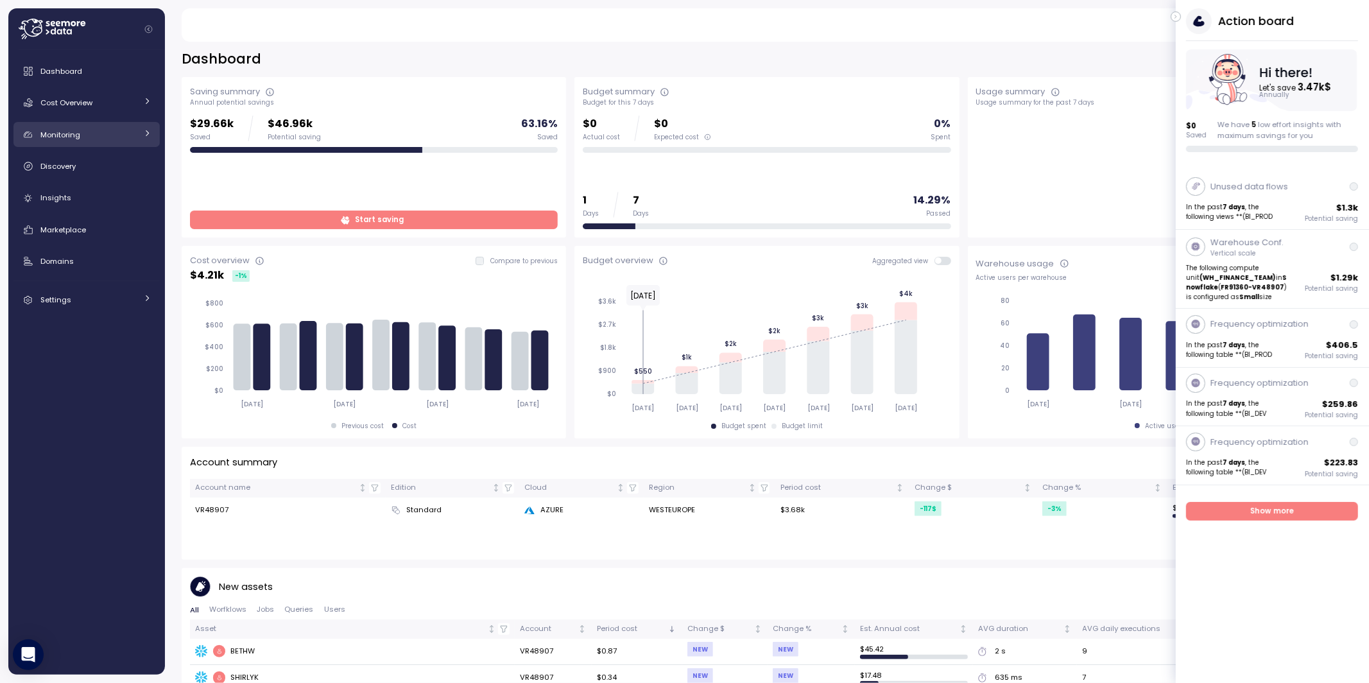
click at [147, 133] on icon at bounding box center [147, 133] width 3 height 6
click at [147, 133] on icon at bounding box center [149, 134] width 6 height 3
click at [146, 134] on icon at bounding box center [147, 133] width 8 height 8
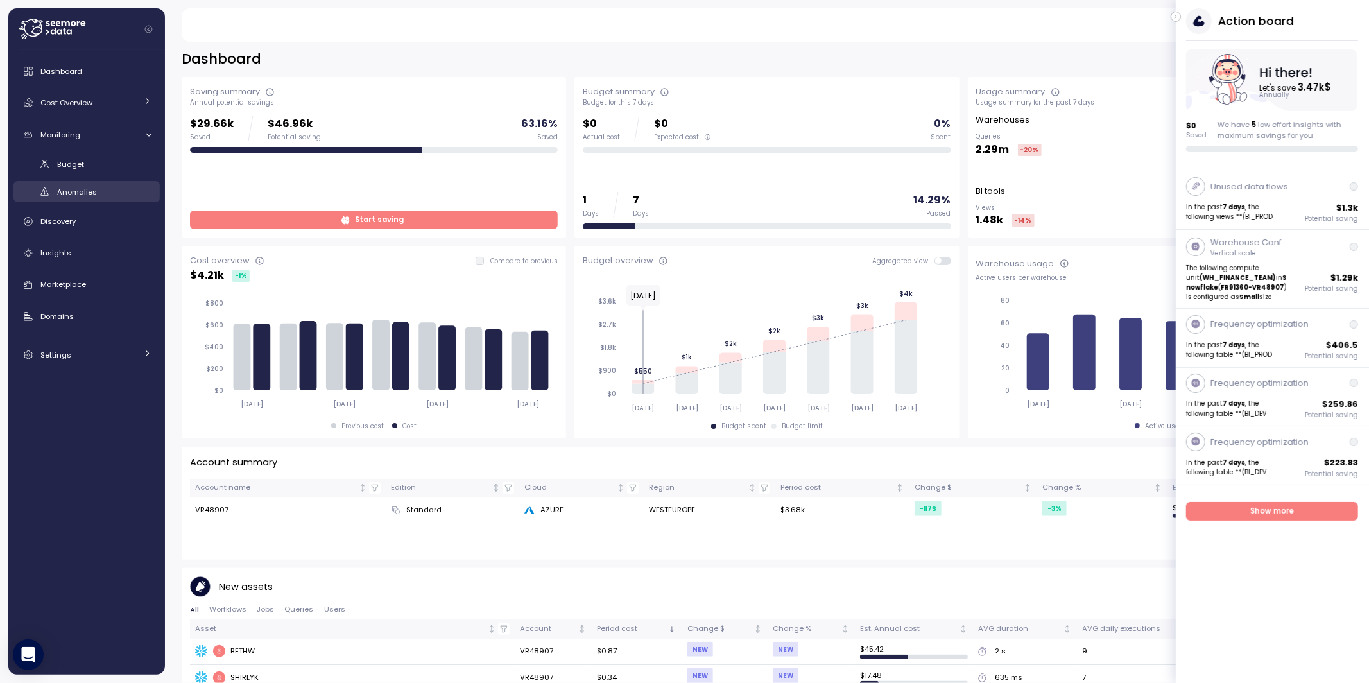
click at [74, 194] on span "Anomalies" at bounding box center [77, 192] width 40 height 10
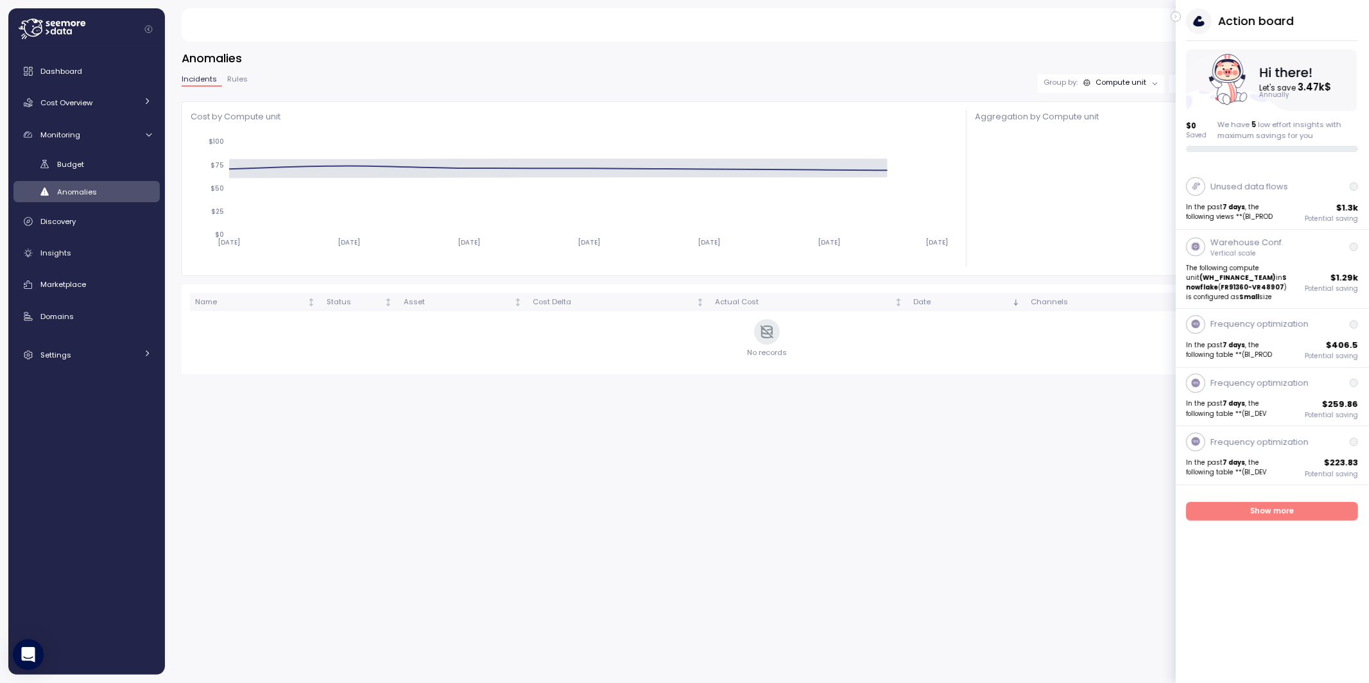
click at [1176, 19] on icon "button" at bounding box center [1176, 16] width 6 height 15
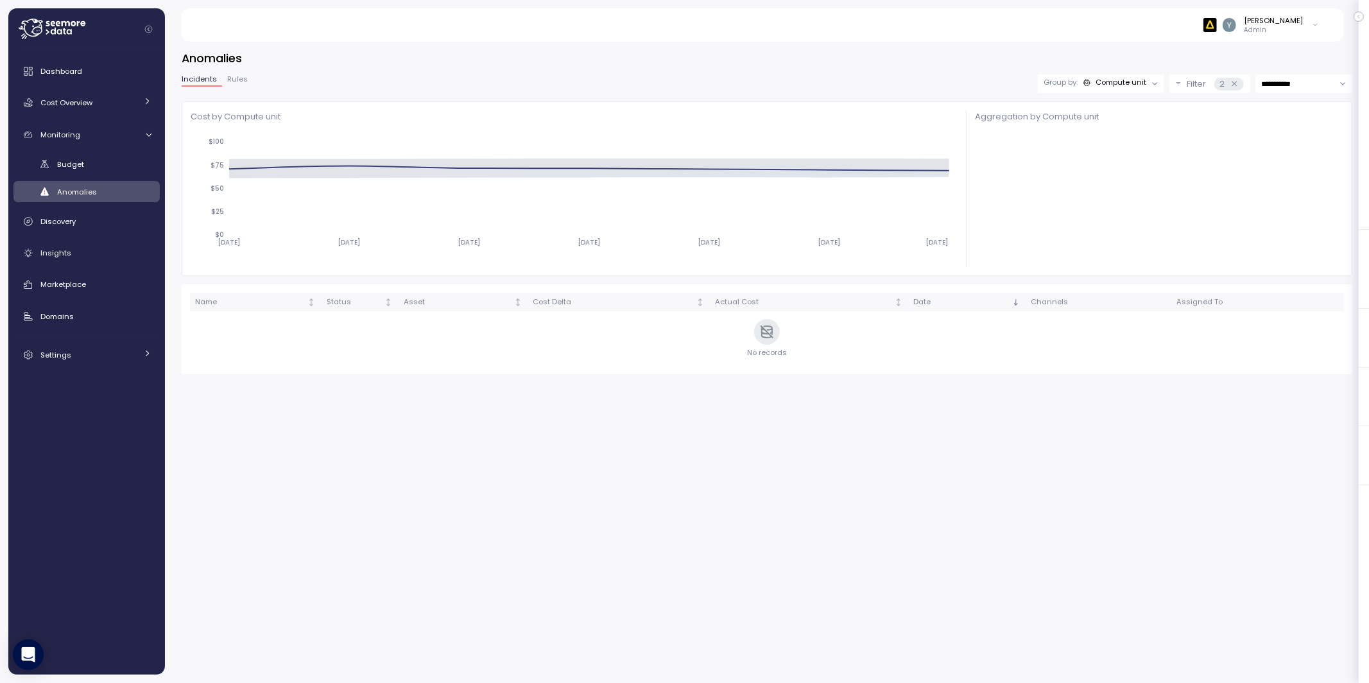
click at [1190, 80] on p "Filter" at bounding box center [1195, 84] width 19 height 13
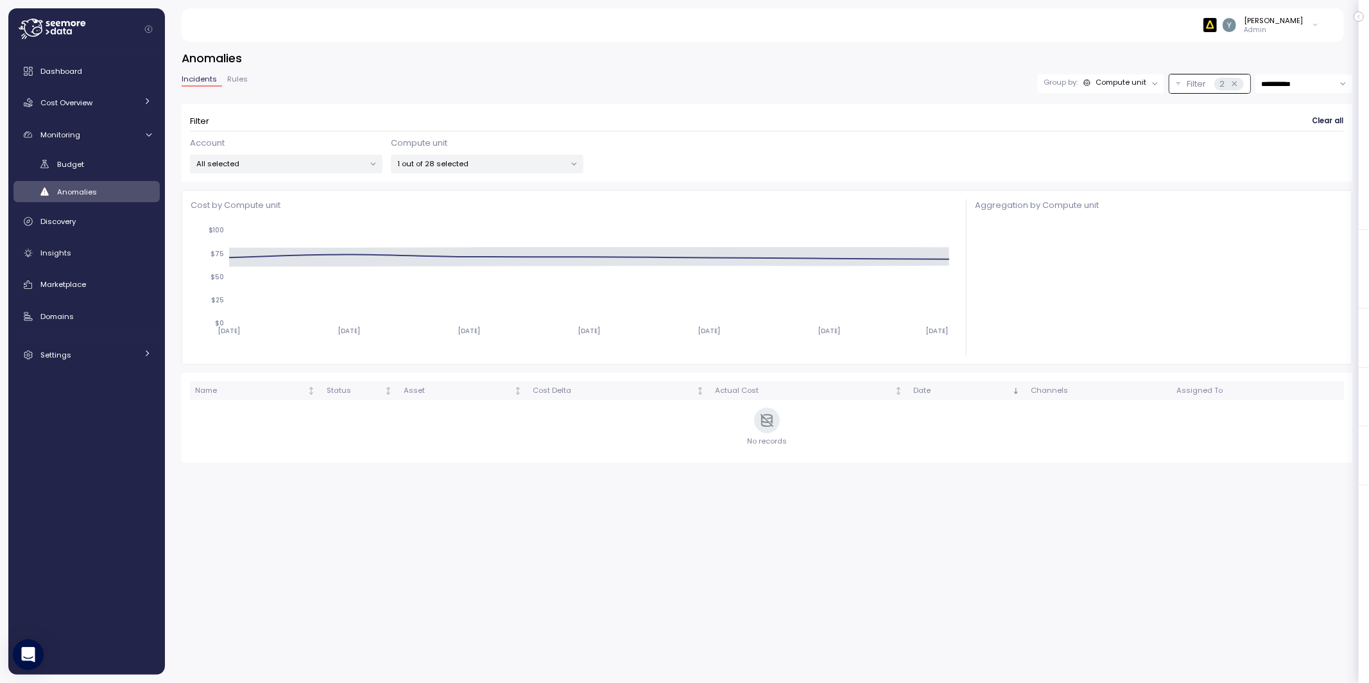
click at [1203, 80] on p "Filter" at bounding box center [1195, 84] width 19 height 13
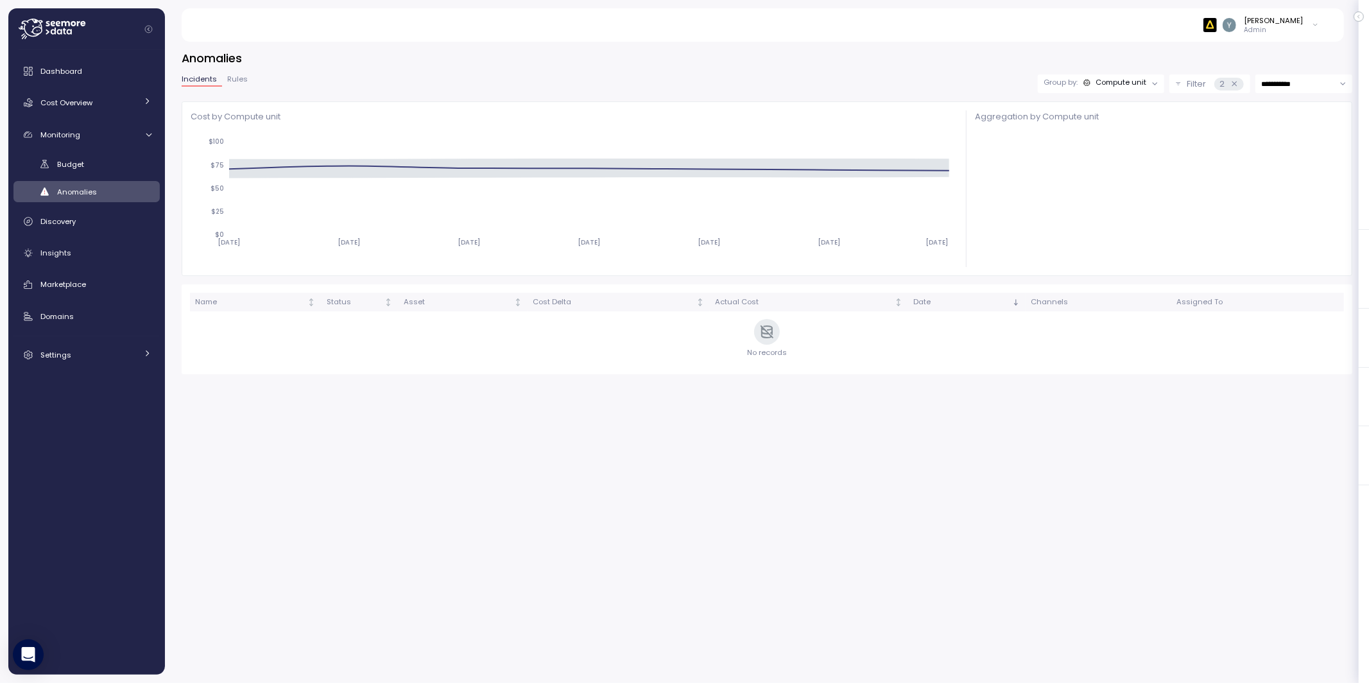
click at [1130, 80] on div "Compute unit" at bounding box center [1120, 82] width 51 height 10
click at [1110, 111] on p "Account" at bounding box center [1101, 112] width 31 height 10
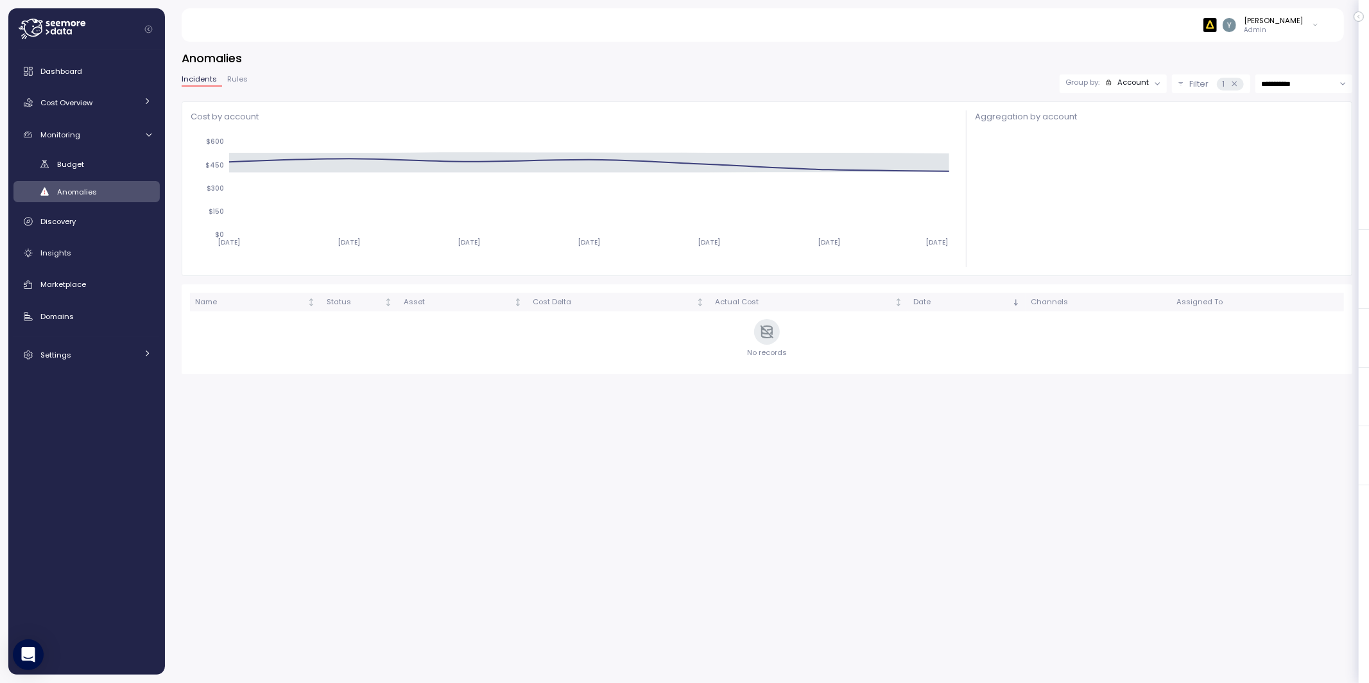
click at [1133, 83] on div "Account" at bounding box center [1132, 82] width 31 height 10
click at [1115, 128] on p "Compute unit" at bounding box center [1123, 133] width 51 height 10
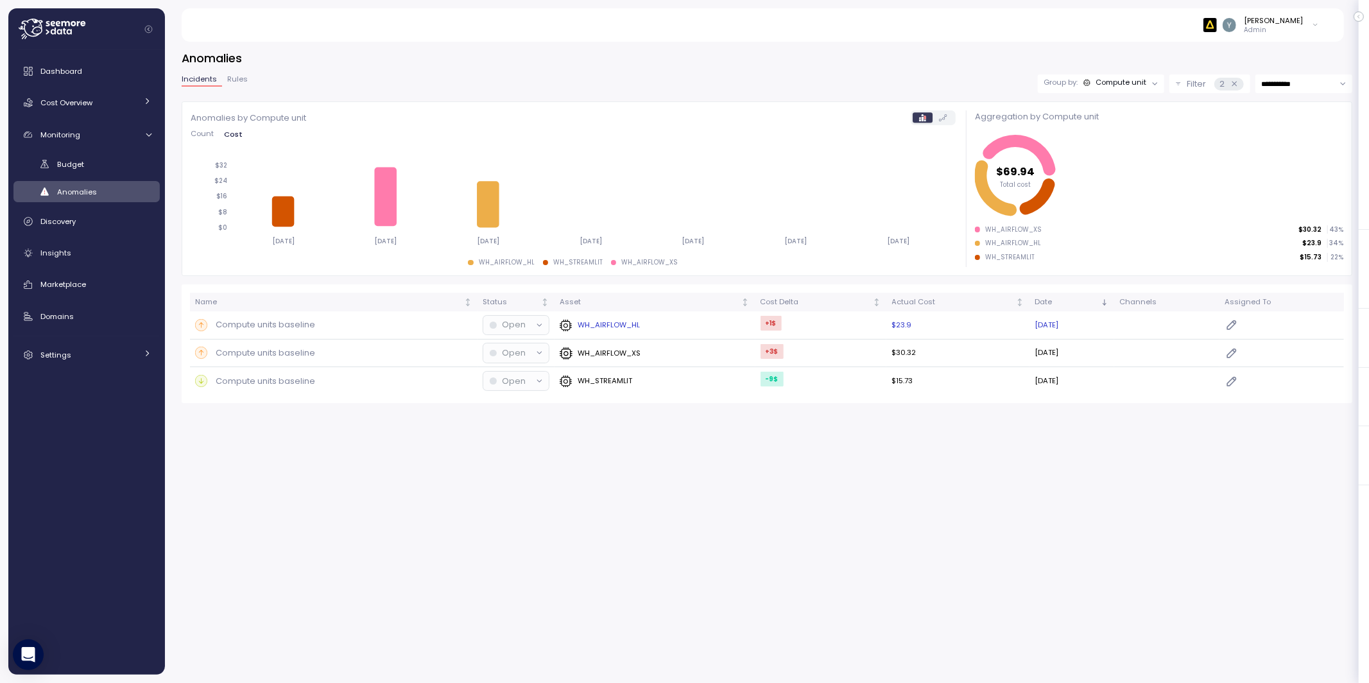
click at [291, 323] on p "Compute units baseline" at bounding box center [265, 324] width 99 height 13
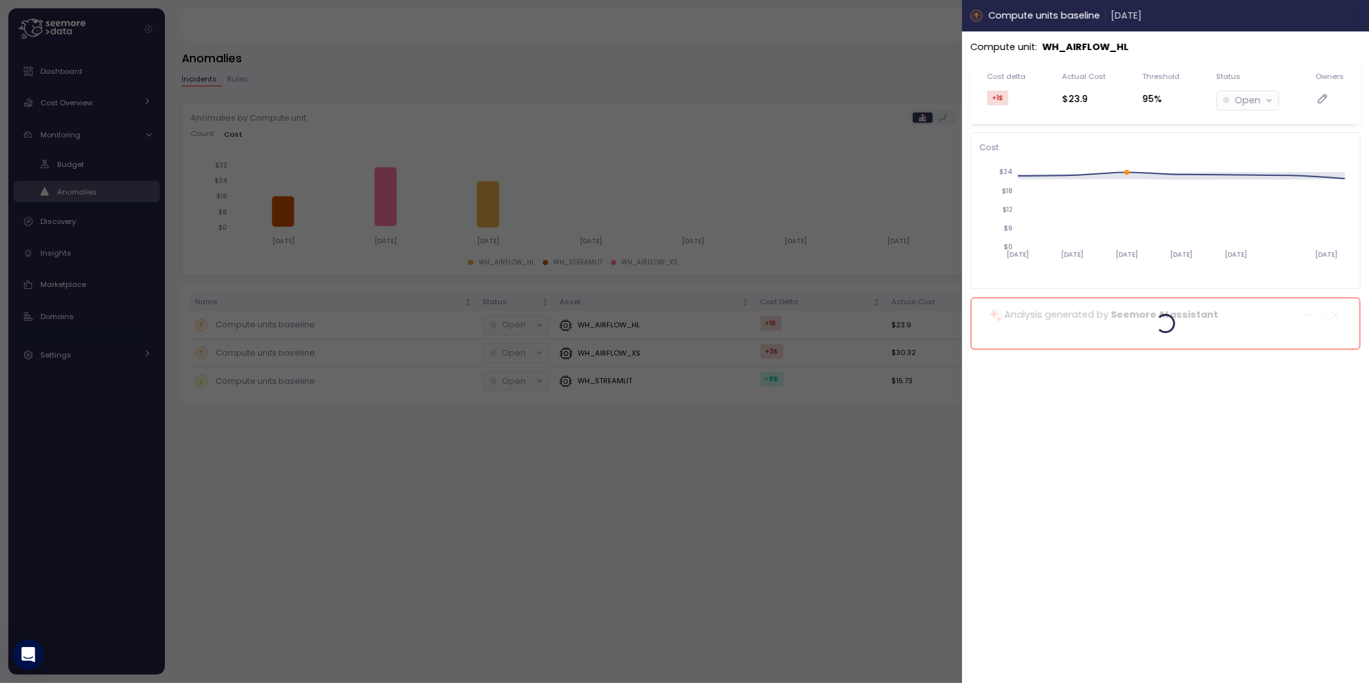
click at [1360, 15] on icon "button" at bounding box center [1356, 15] width 10 height 10
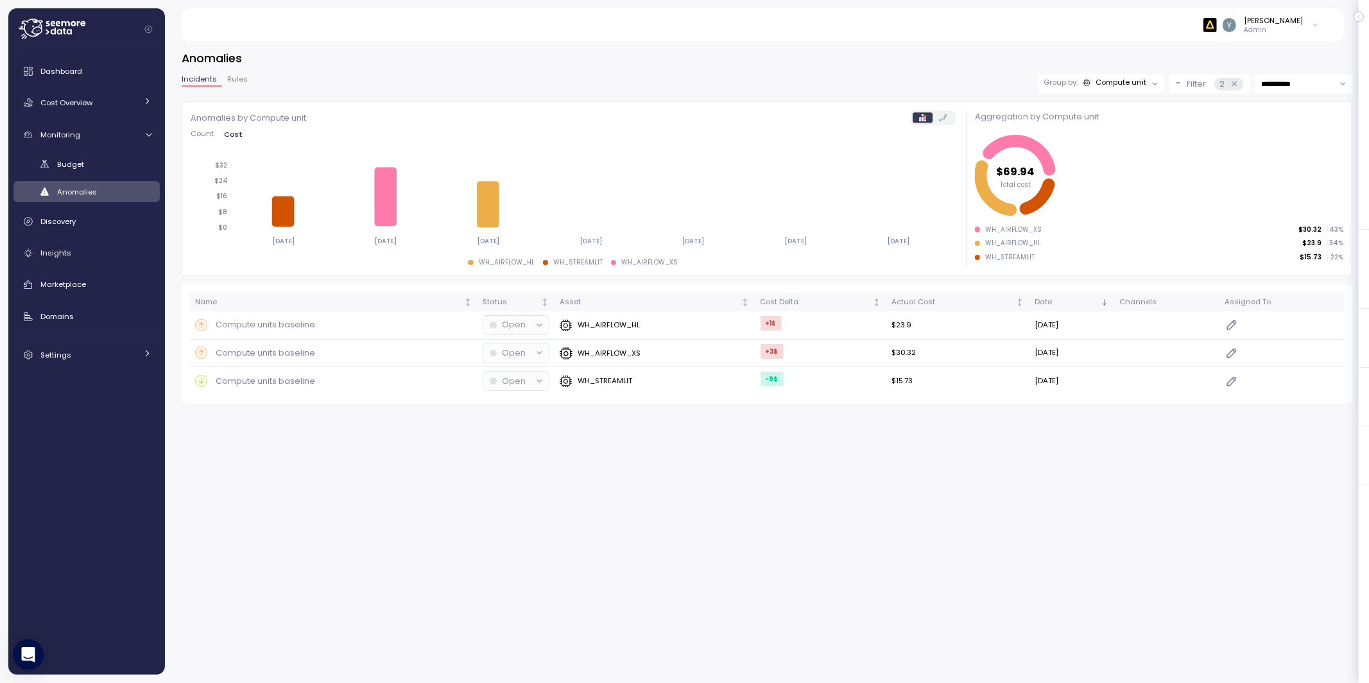
click at [1277, 85] on input "**********" at bounding box center [1303, 83] width 97 height 19
click at [1282, 162] on span "Last 14 days" at bounding box center [1283, 163] width 45 height 12
type input "**********"
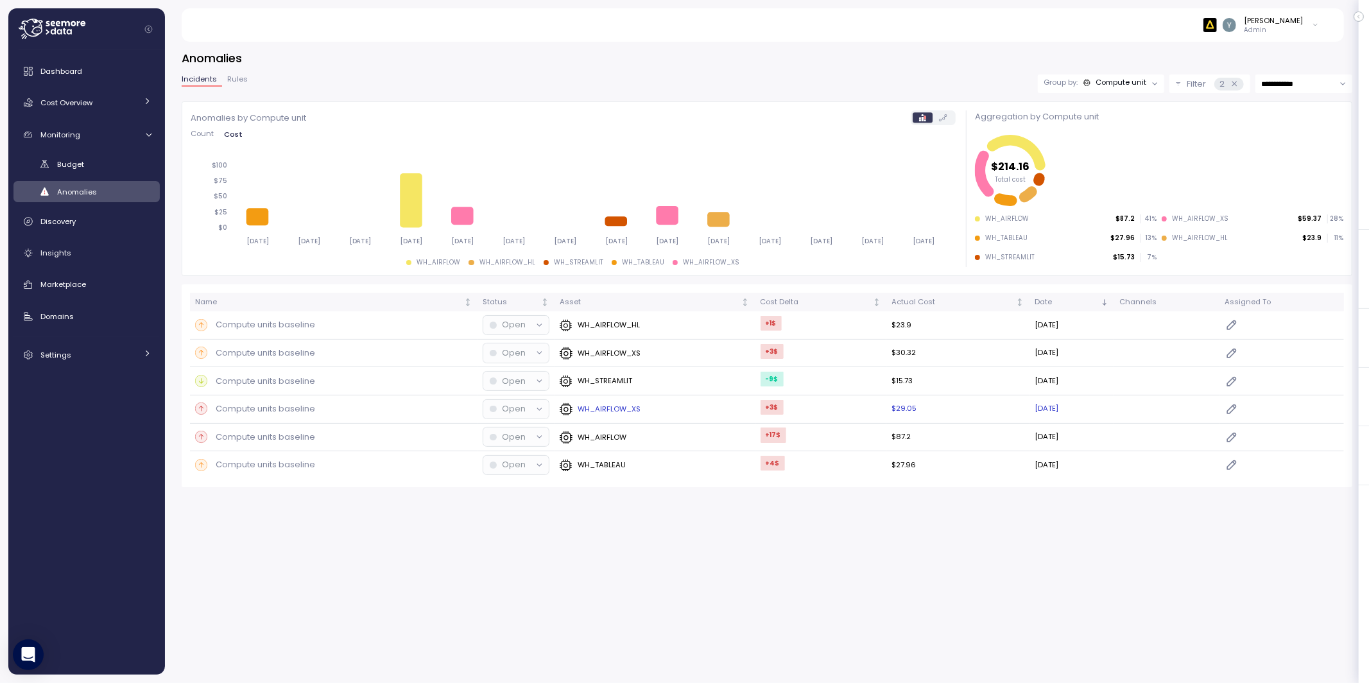
click at [286, 411] on p "Compute units baseline" at bounding box center [265, 408] width 99 height 13
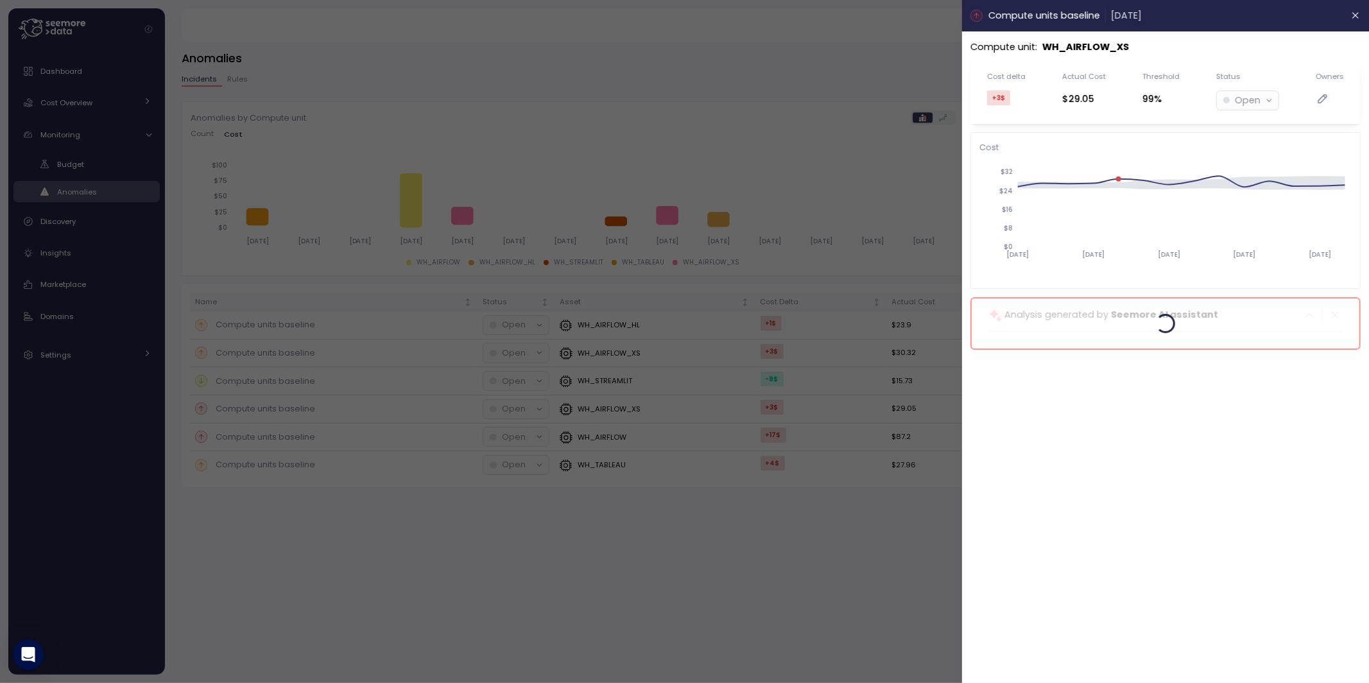
click at [1364, 13] on header "Compute units baseline [DATE]" at bounding box center [1165, 15] width 407 height 31
click at [1357, 17] on icon "button" at bounding box center [1356, 16] width 6 height 6
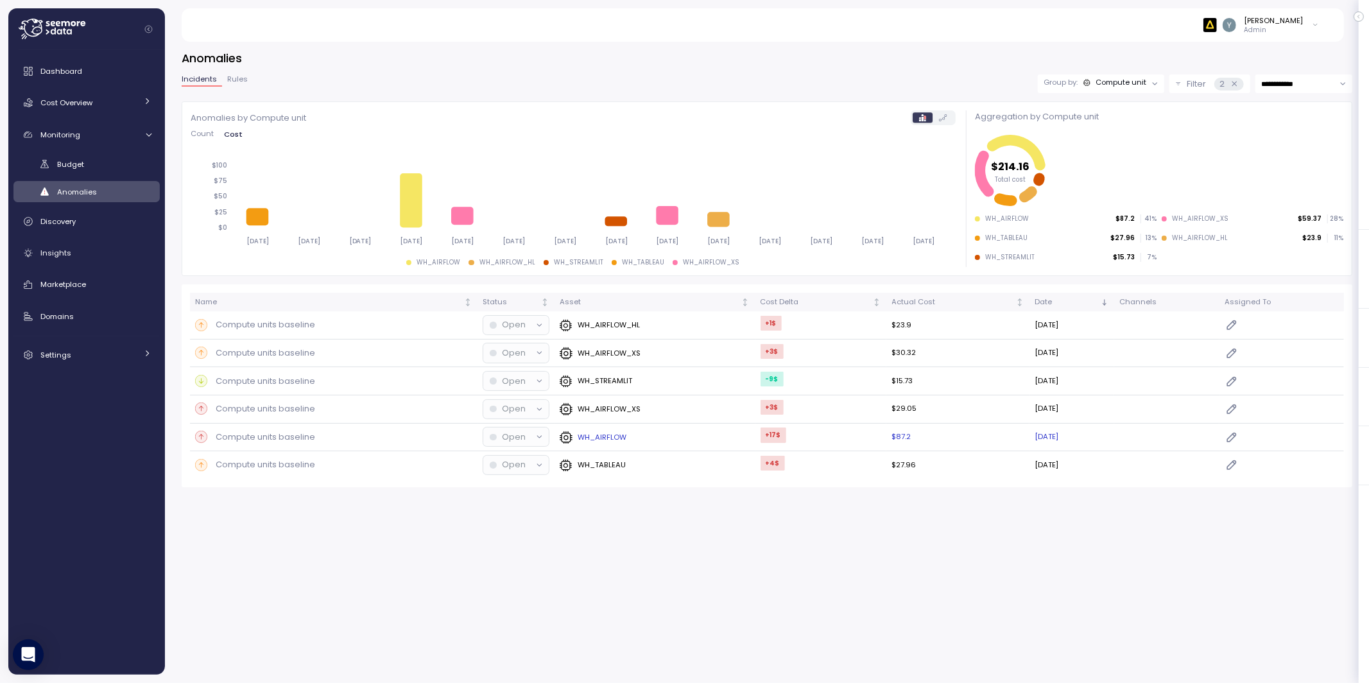
click at [263, 434] on p "Compute units baseline" at bounding box center [265, 437] width 99 height 13
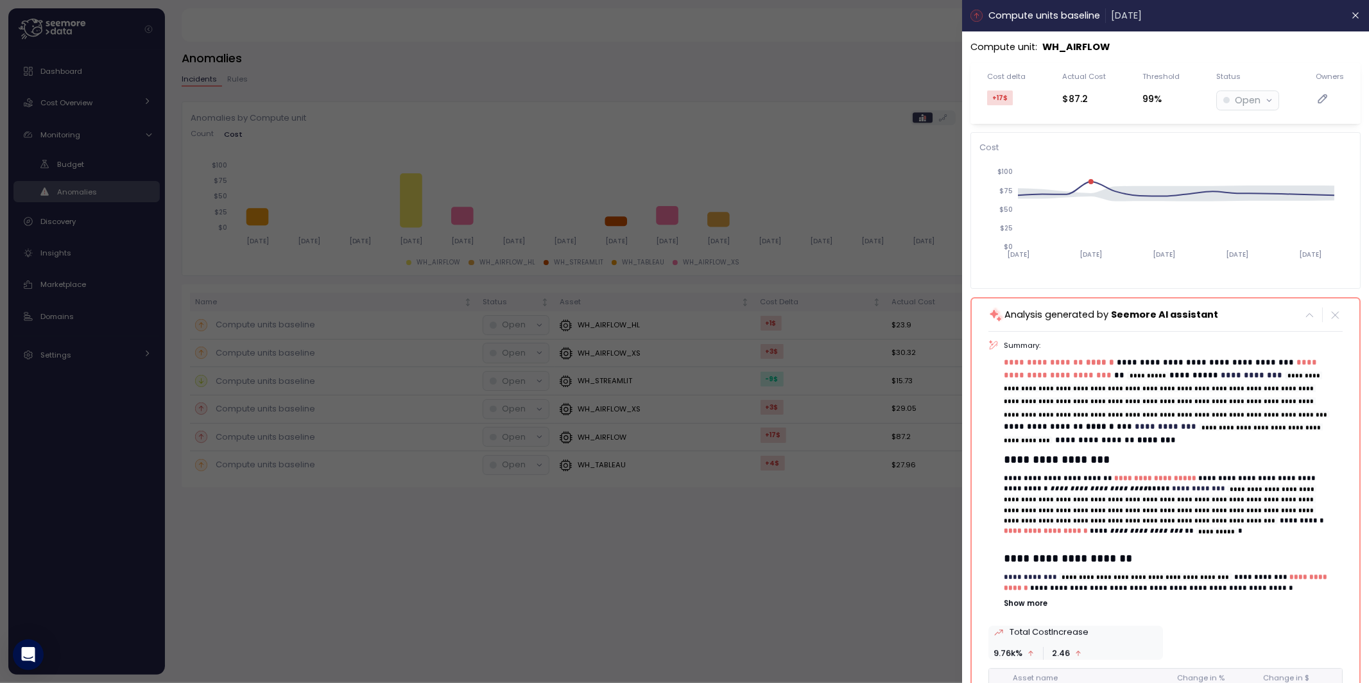
click at [818, 111] on div at bounding box center [684, 341] width 1369 height 683
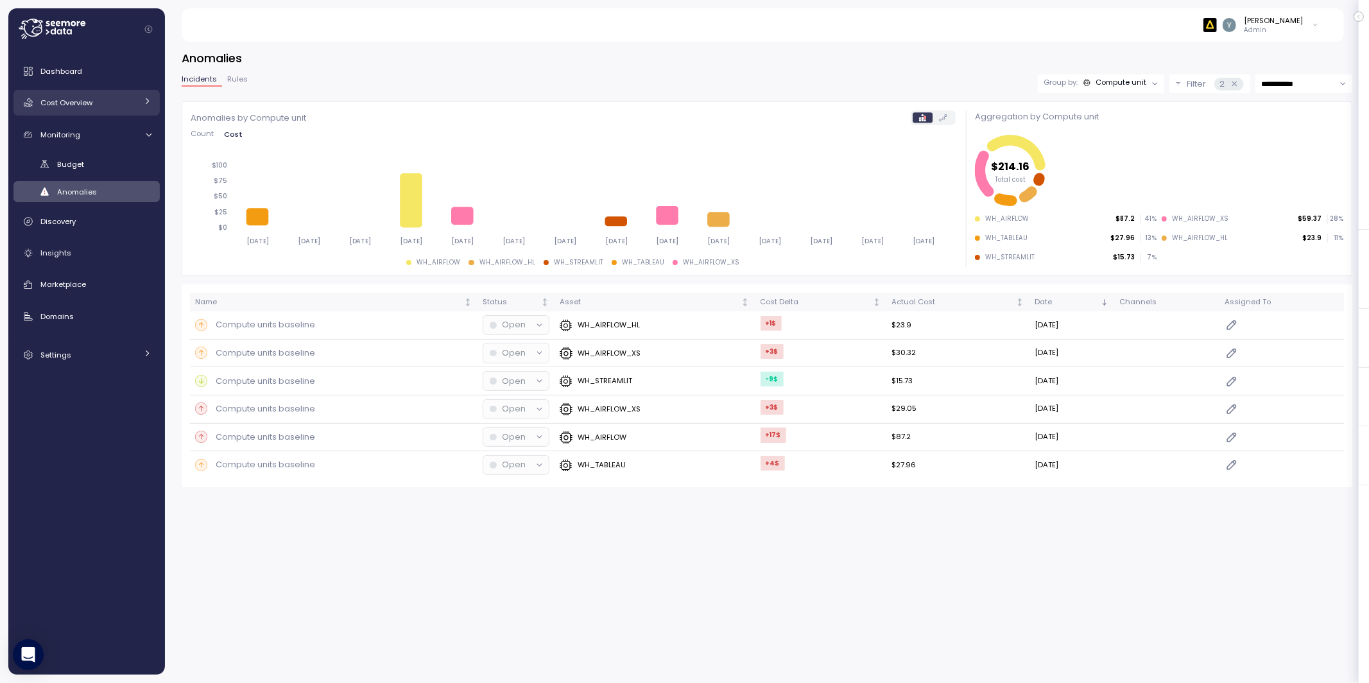
click at [87, 101] on span "Cost Overview" at bounding box center [66, 103] width 52 height 10
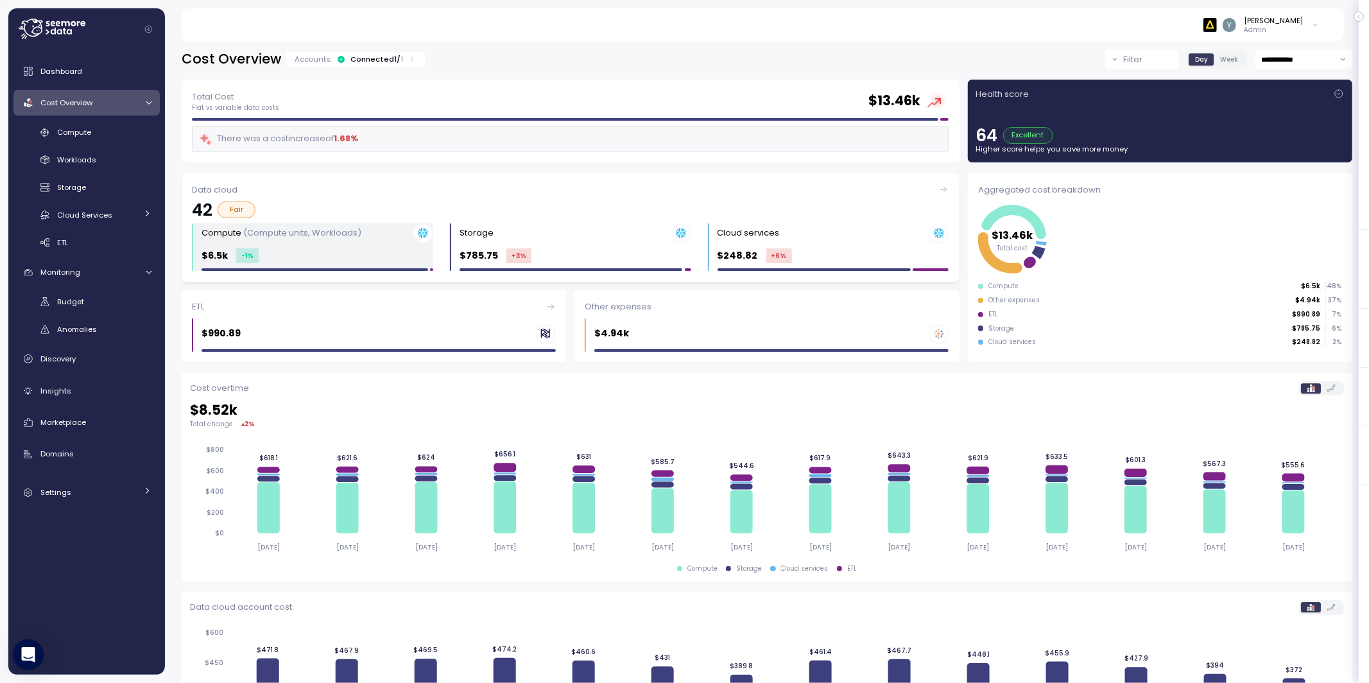
click at [299, 239] on div "Compute (Compute units, Workloads)" at bounding box center [281, 233] width 160 height 13
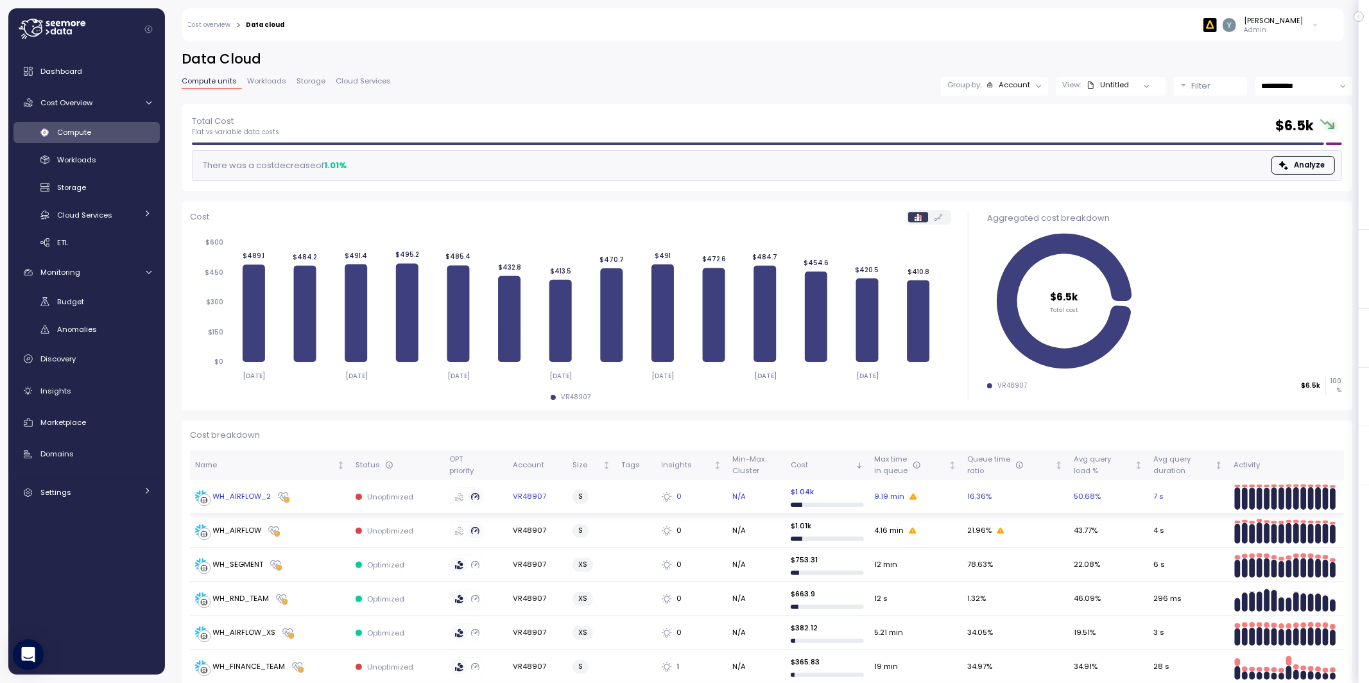
click at [243, 500] on div "WH_AIRFLOW_2" at bounding box center [242, 497] width 58 height 12
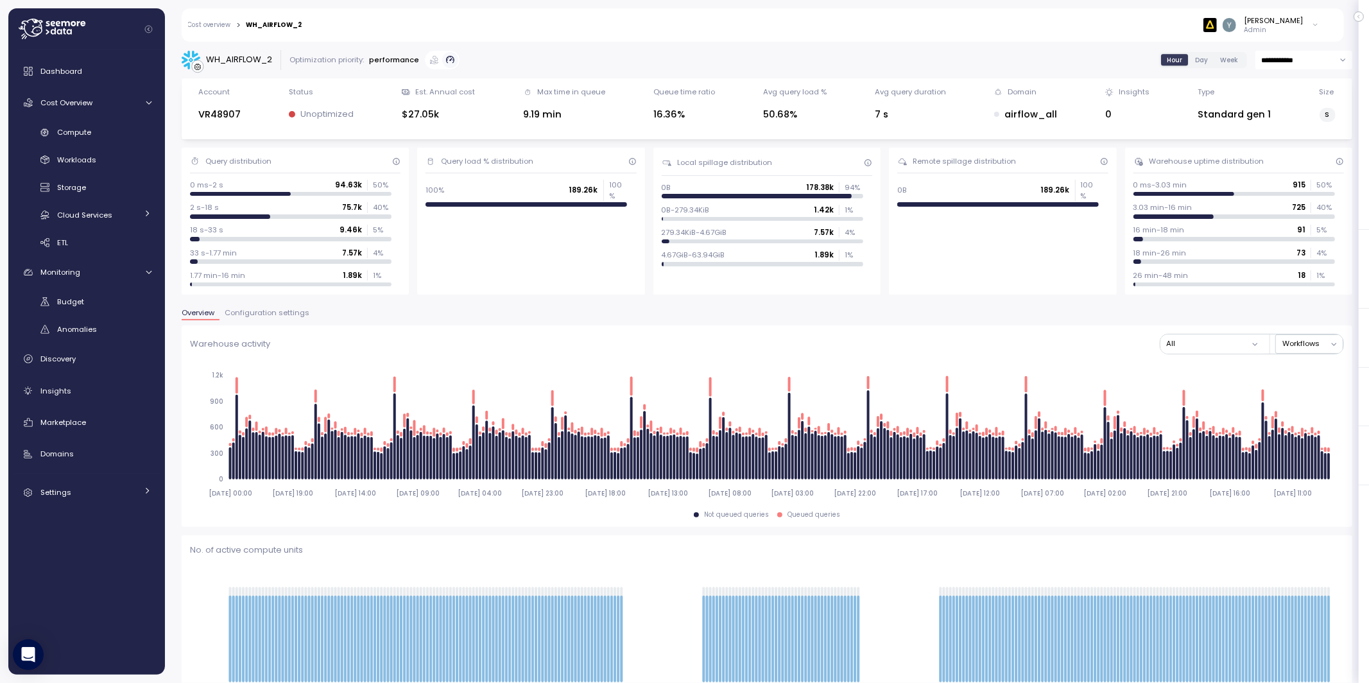
click at [278, 180] on div "0 ms-2 s 94.63k 50 %" at bounding box center [290, 185] width 201 height 10
click at [267, 314] on span "Configuration settings" at bounding box center [267, 312] width 85 height 7
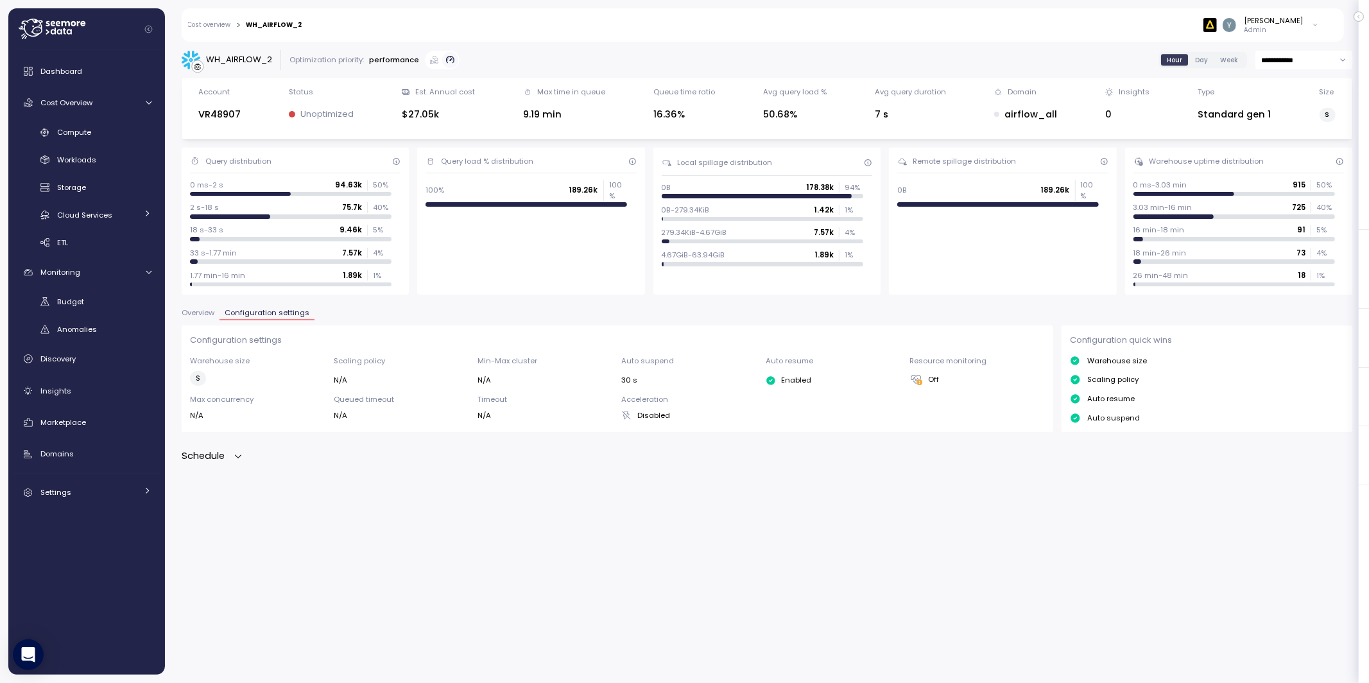
click at [231, 454] on div "Schedule" at bounding box center [213, 456] width 62 height 15
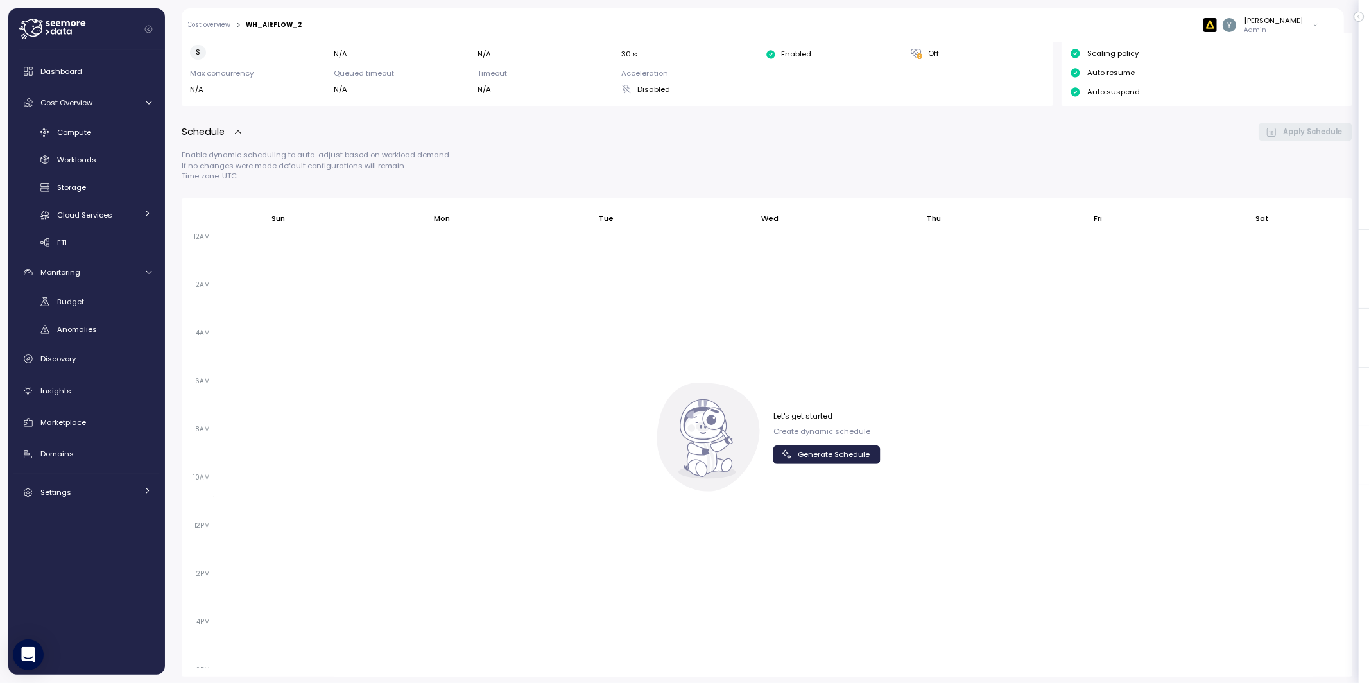
click at [813, 454] on span "Generate Schedule" at bounding box center [834, 454] width 72 height 17
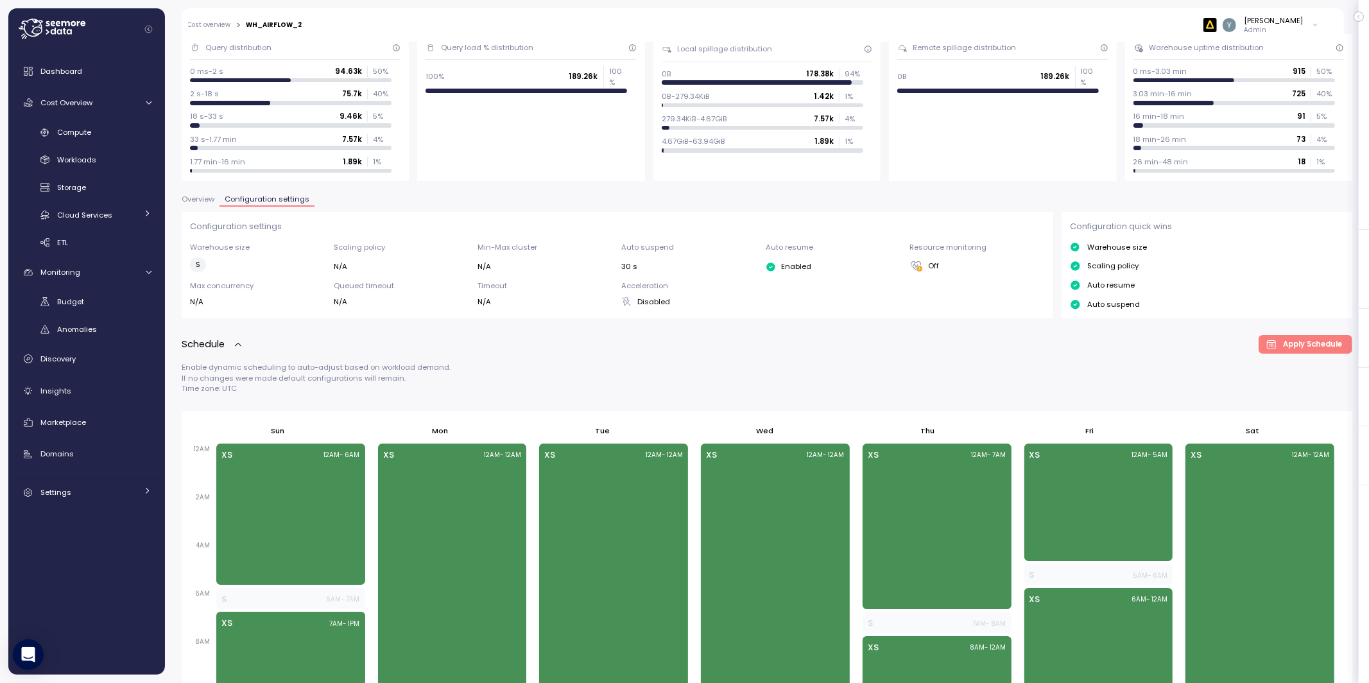
scroll to position [0, 0]
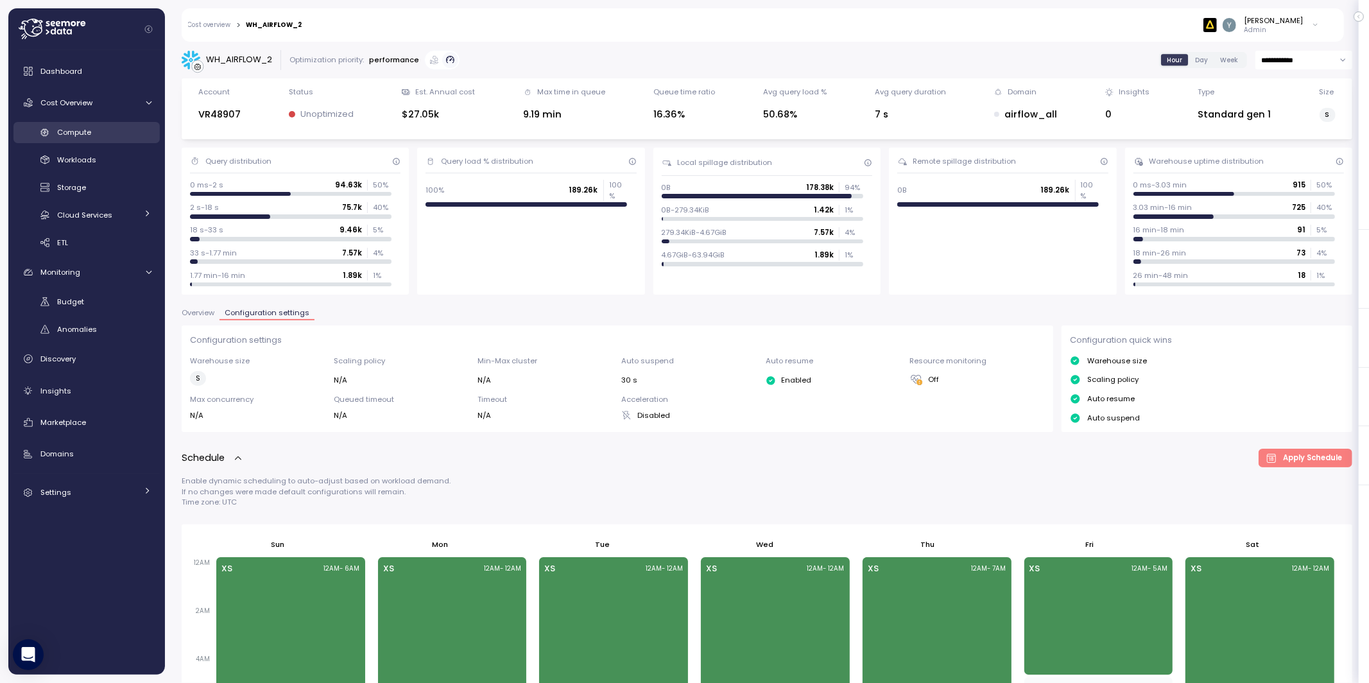
click at [109, 129] on div "Compute" at bounding box center [104, 132] width 94 height 13
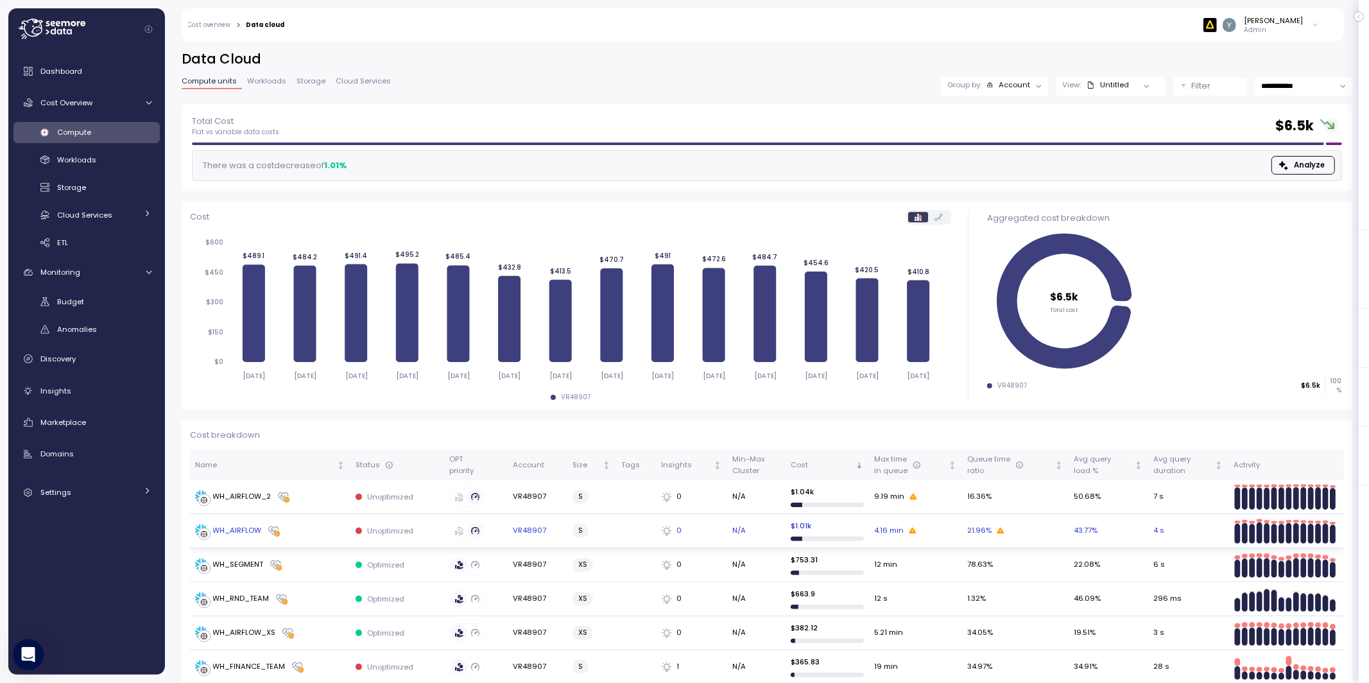
click at [241, 534] on div "WH_AIRFLOW" at bounding box center [237, 531] width 49 height 12
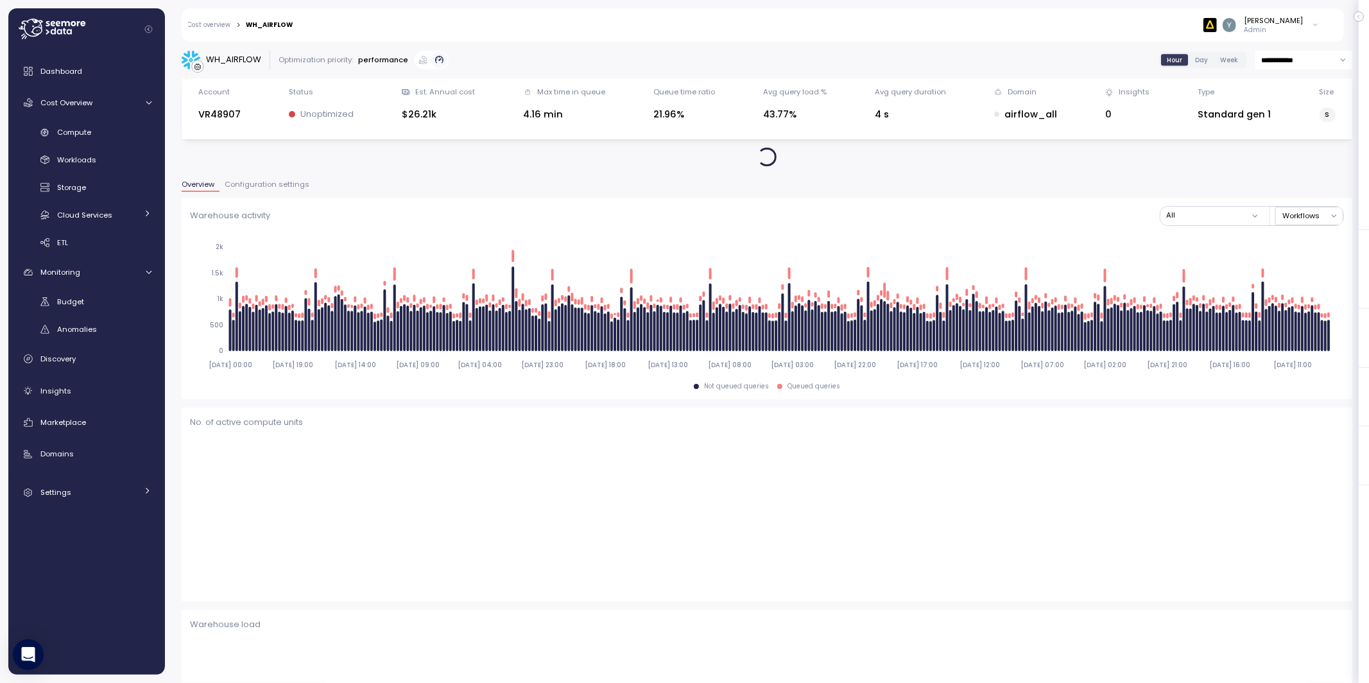
type input "*********"
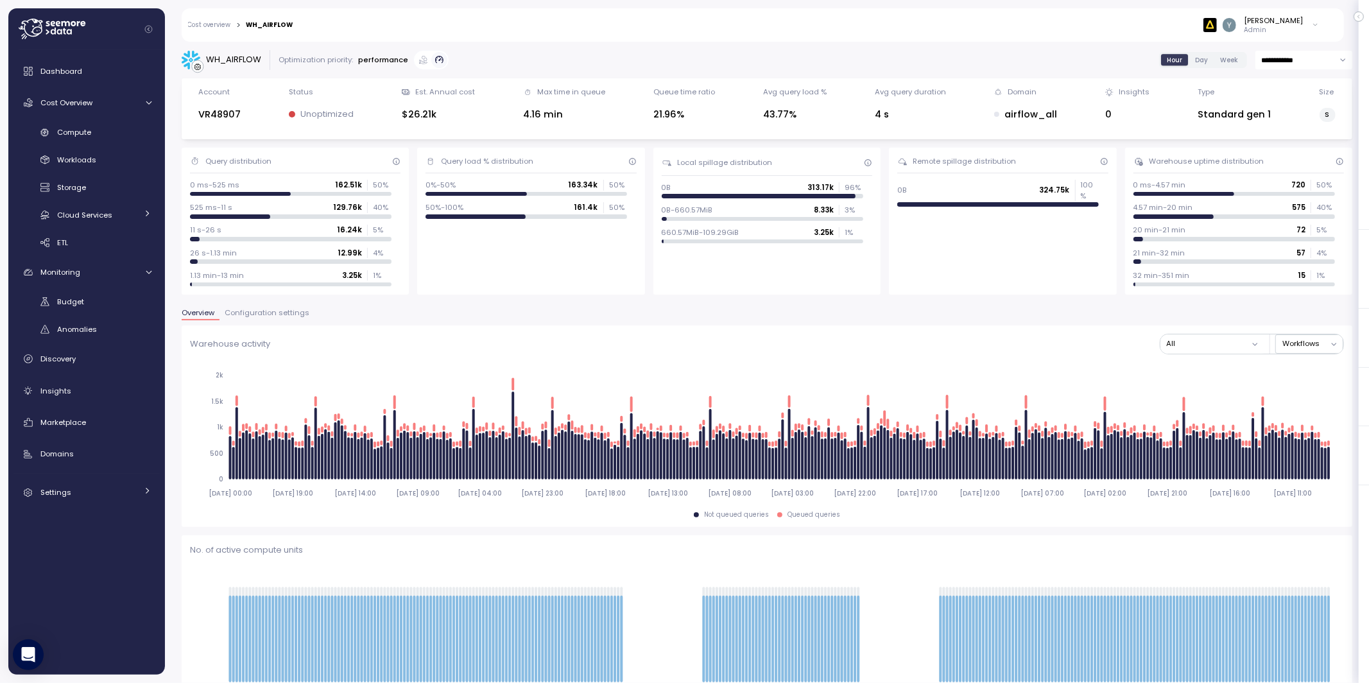
click at [257, 309] on span "Configuration settings" at bounding box center [267, 312] width 85 height 7
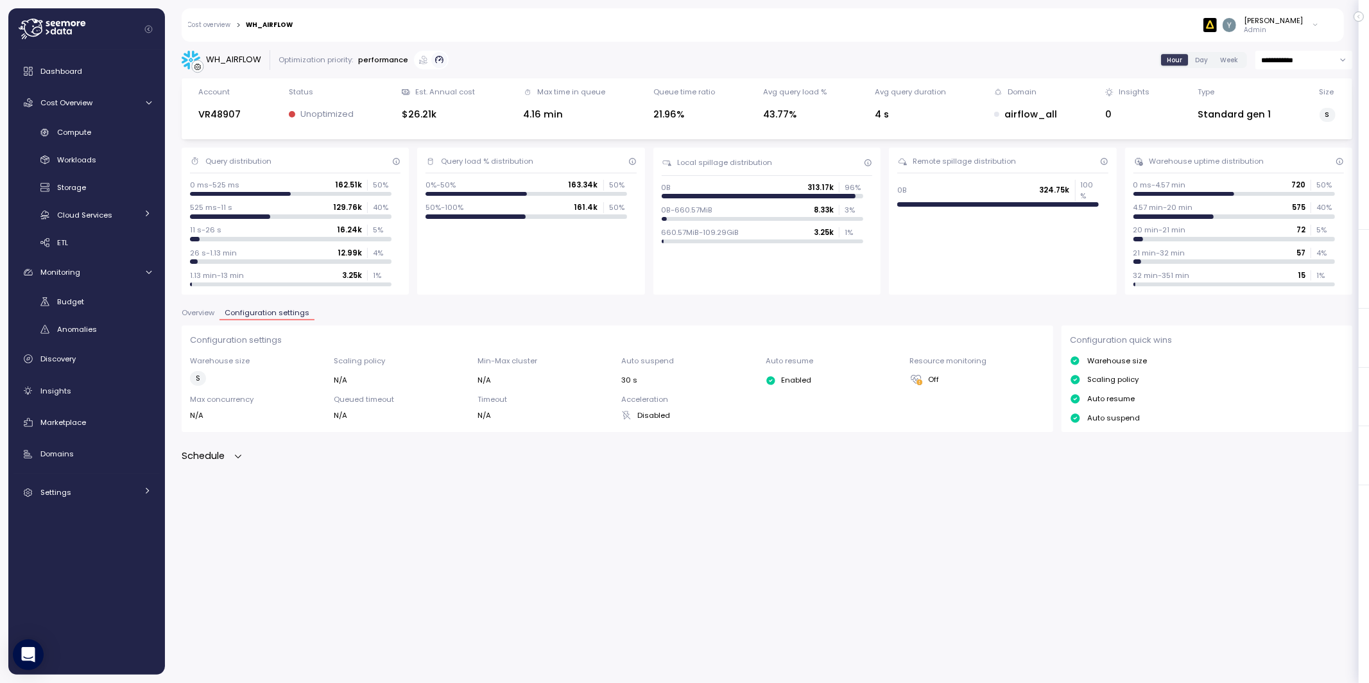
click at [239, 456] on icon "button" at bounding box center [238, 455] width 6 height 3
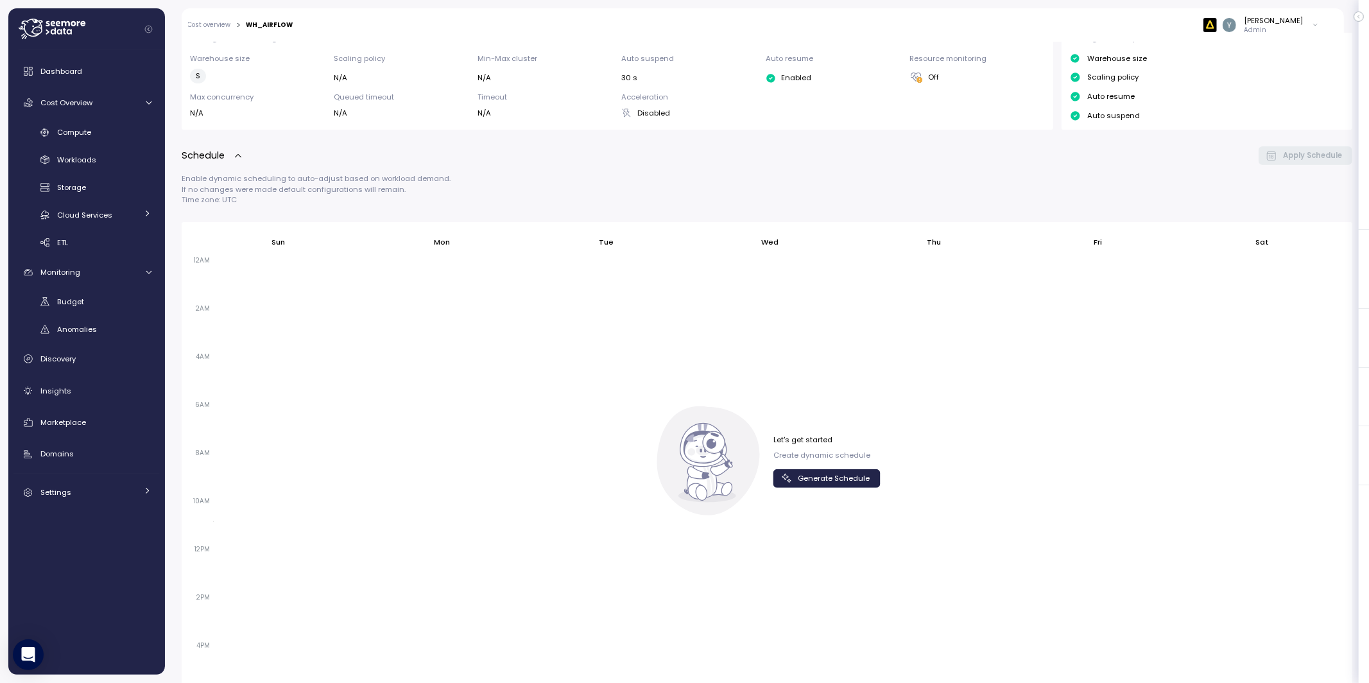
scroll to position [326, 0]
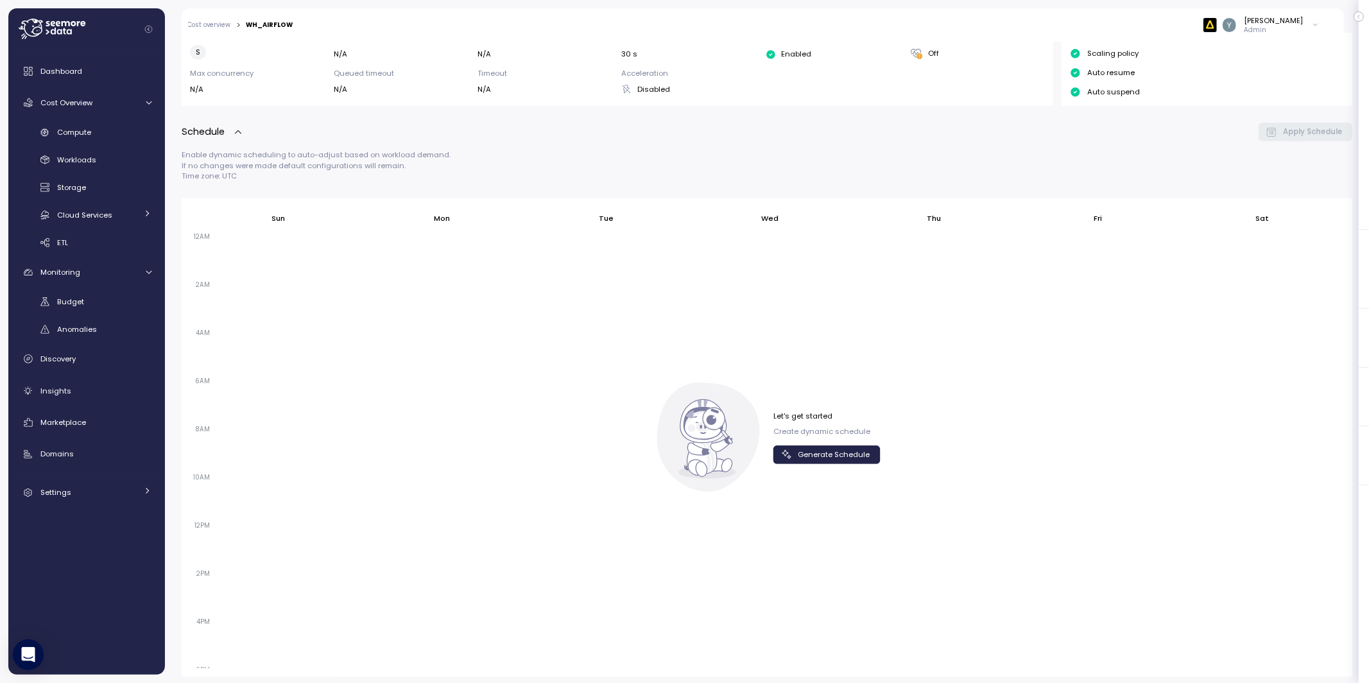
click at [846, 452] on span "Generate Schedule" at bounding box center [834, 454] width 72 height 17
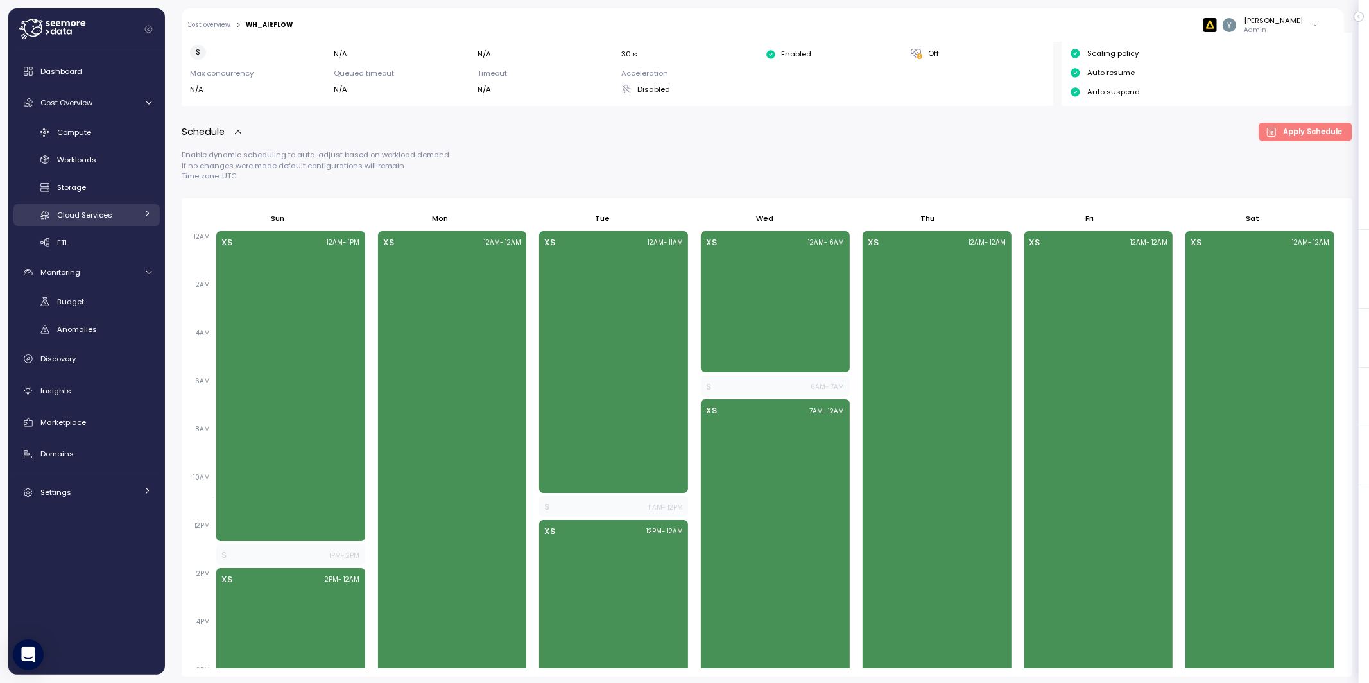
click at [94, 217] on span "Cloud Services" at bounding box center [84, 215] width 55 height 10
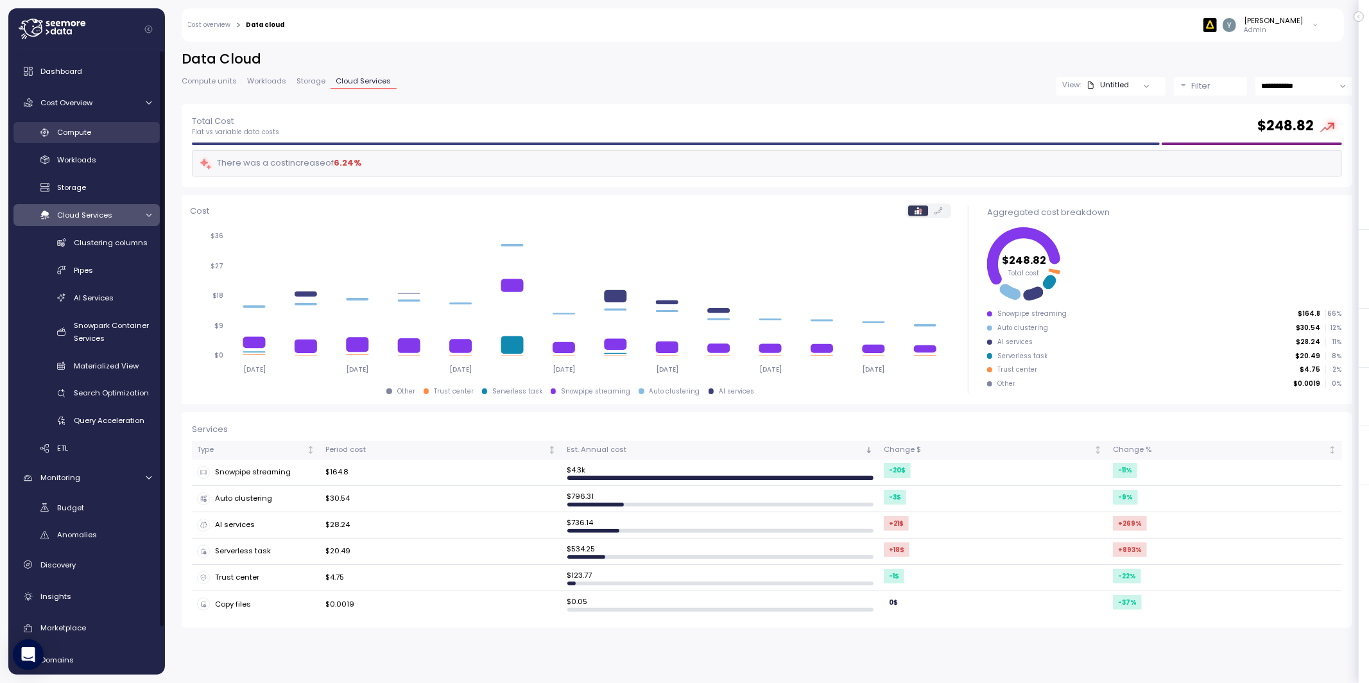
click at [97, 123] on link "Compute" at bounding box center [86, 132] width 146 height 21
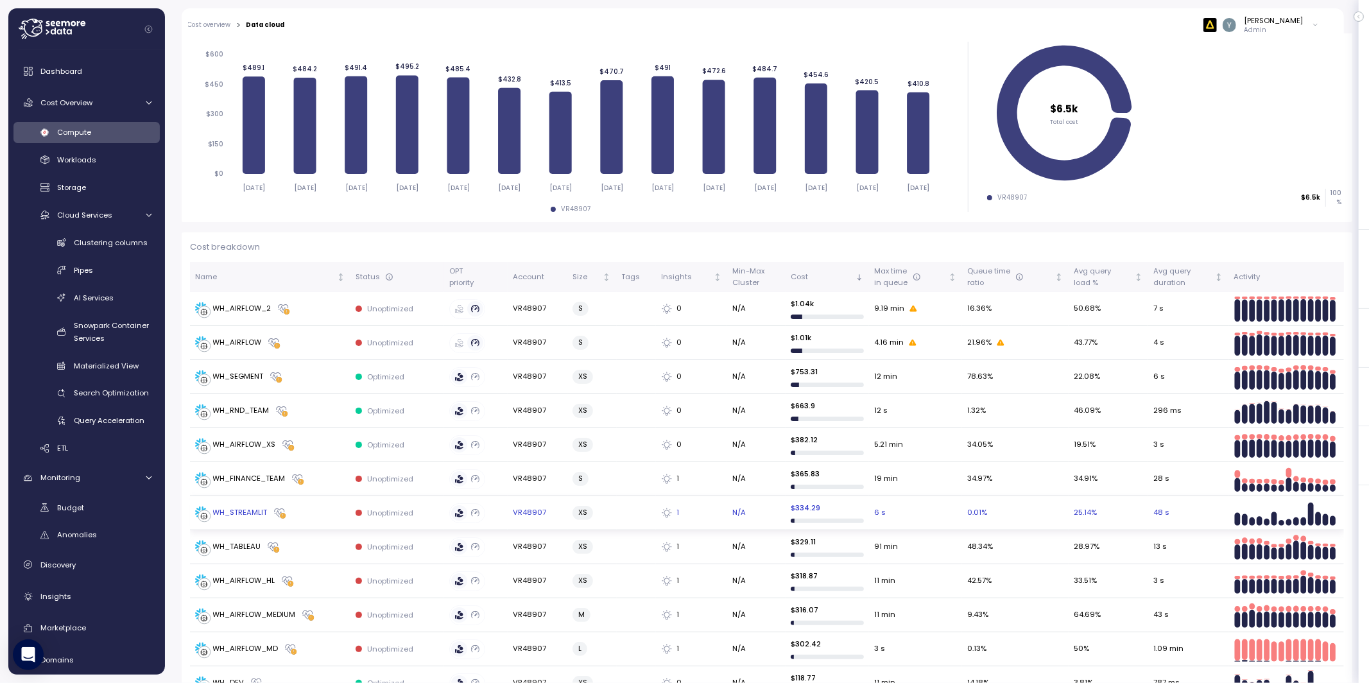
scroll to position [201, 0]
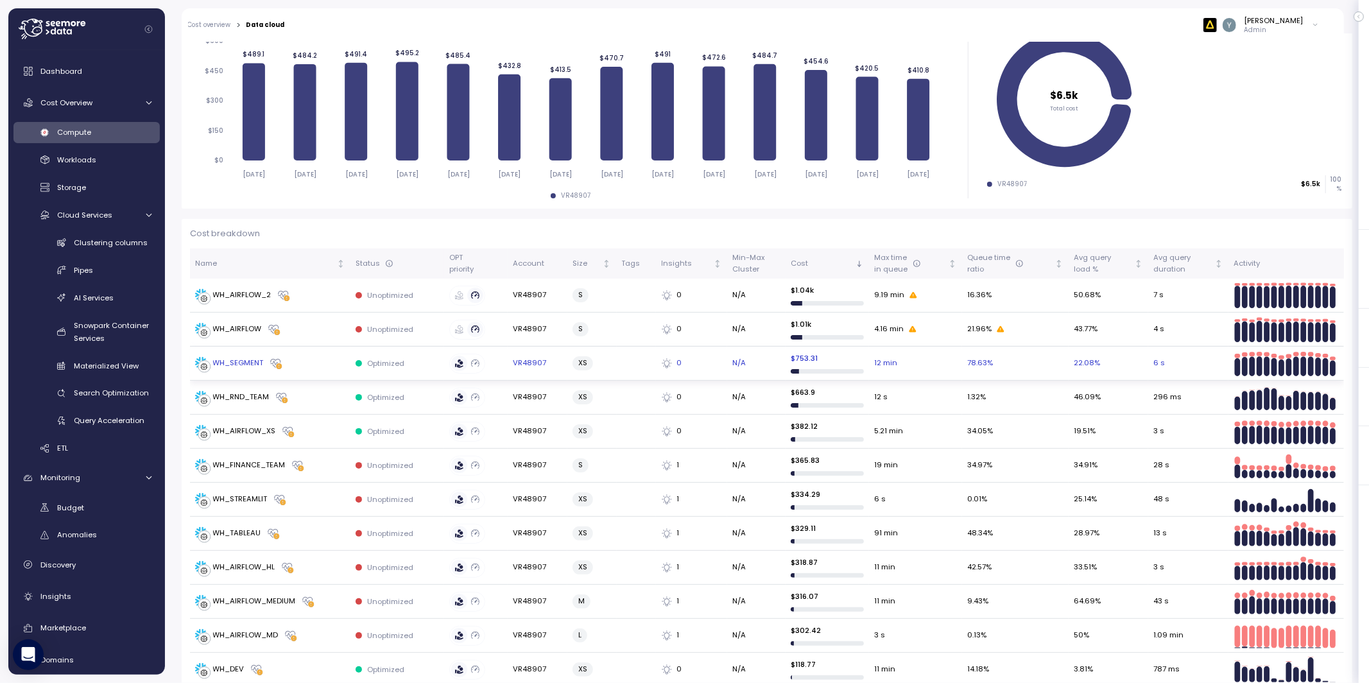
click at [248, 358] on div "WH_SEGMENT" at bounding box center [238, 363] width 51 height 12
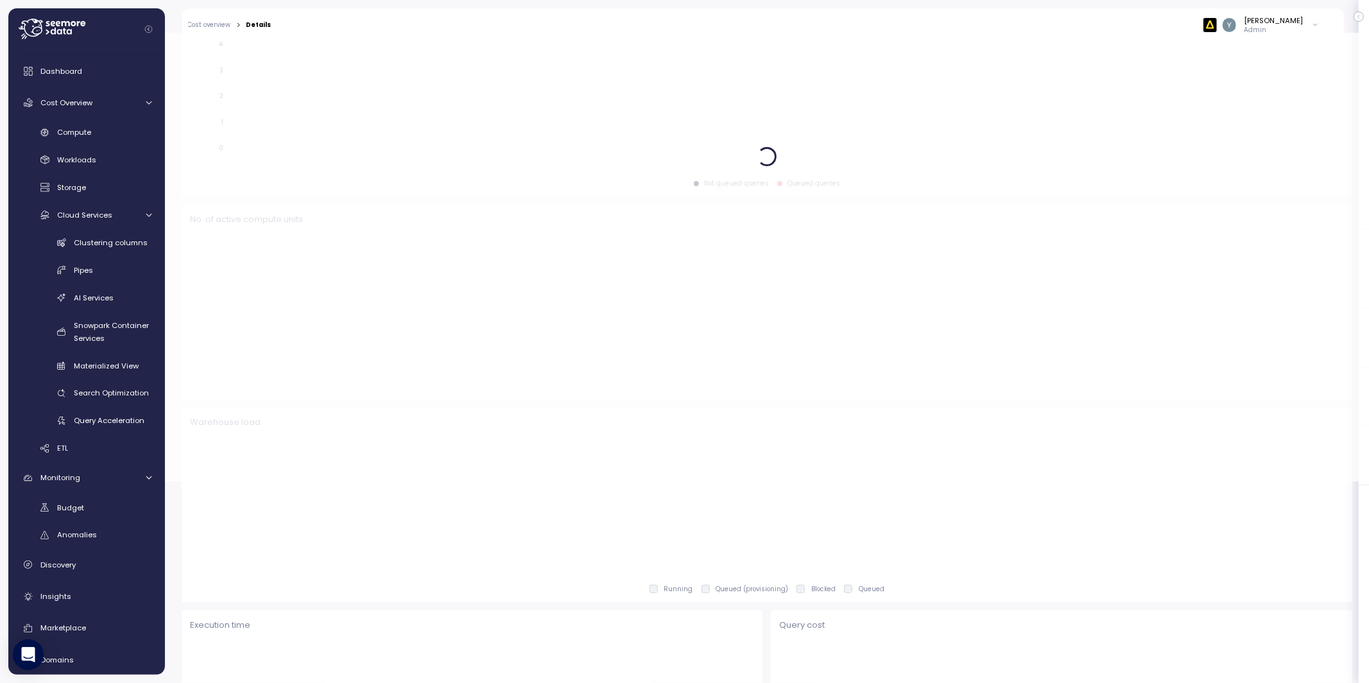
scroll to position [203, 0]
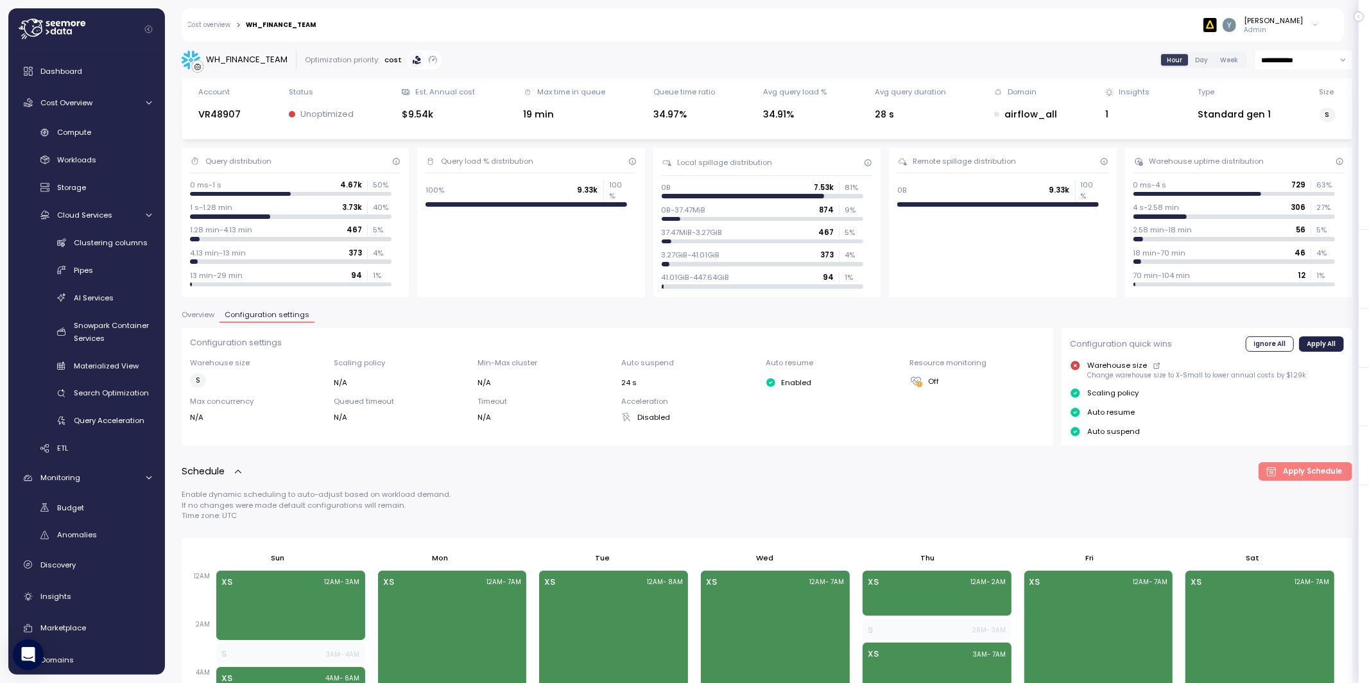
click at [193, 311] on span "Overview" at bounding box center [198, 314] width 33 height 7
